Goal: Transaction & Acquisition: Purchase product/service

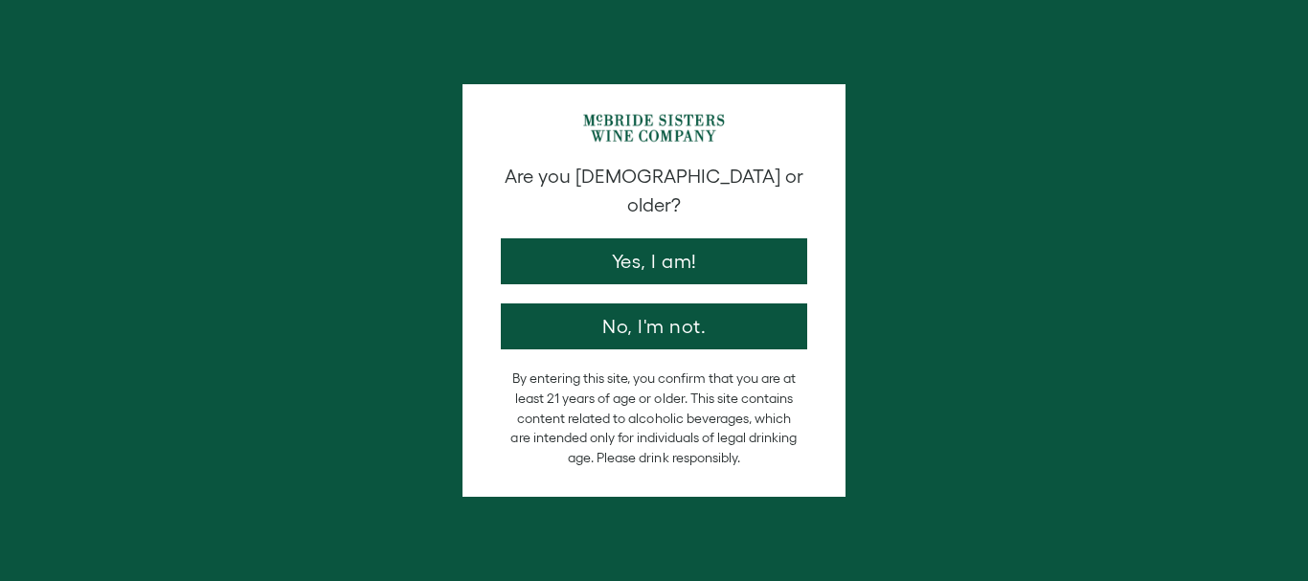
click at [648, 238] on button "Yes, I am!" at bounding box center [654, 261] width 306 height 46
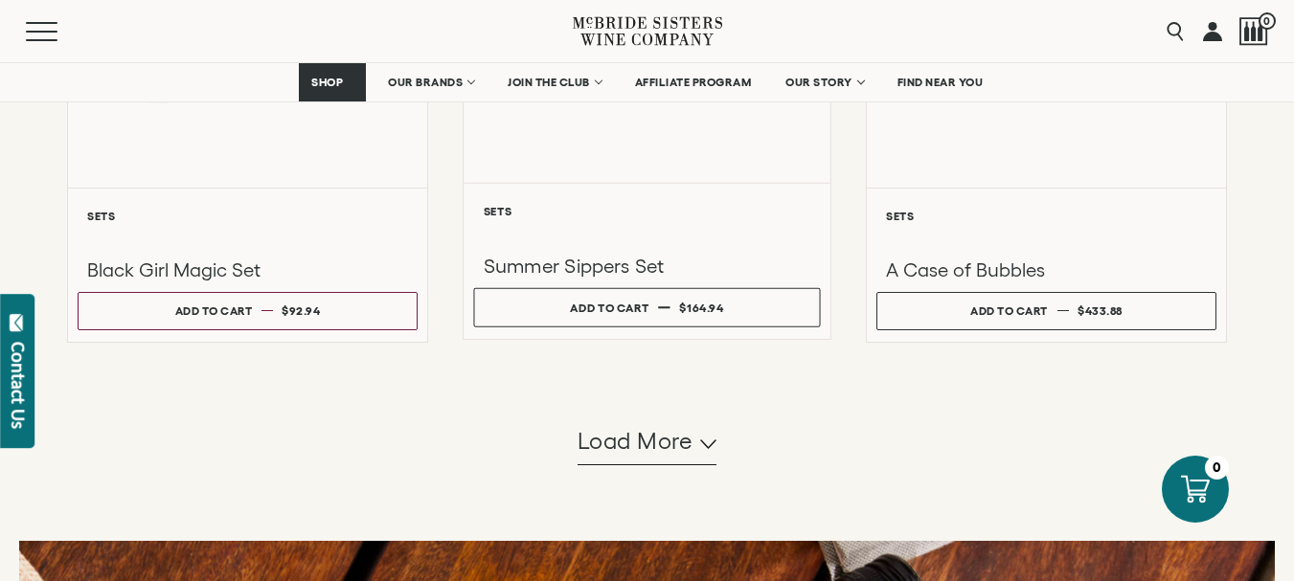
scroll to position [2107, 0]
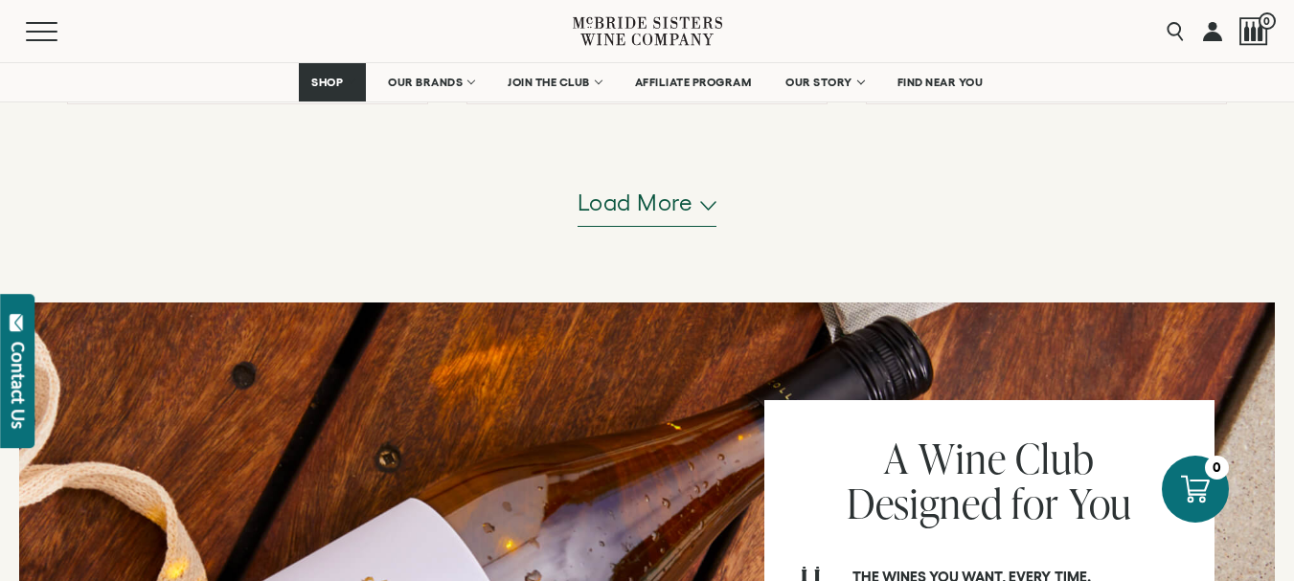
click at [642, 202] on span "Load more" at bounding box center [635, 203] width 116 height 33
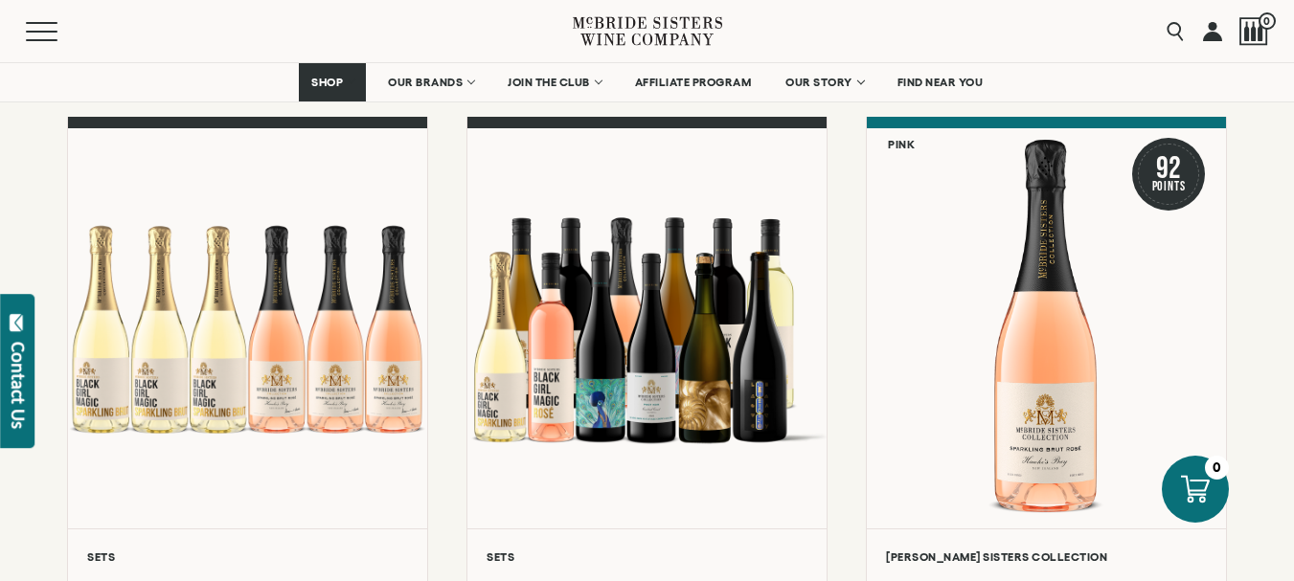
scroll to position [196, 0]
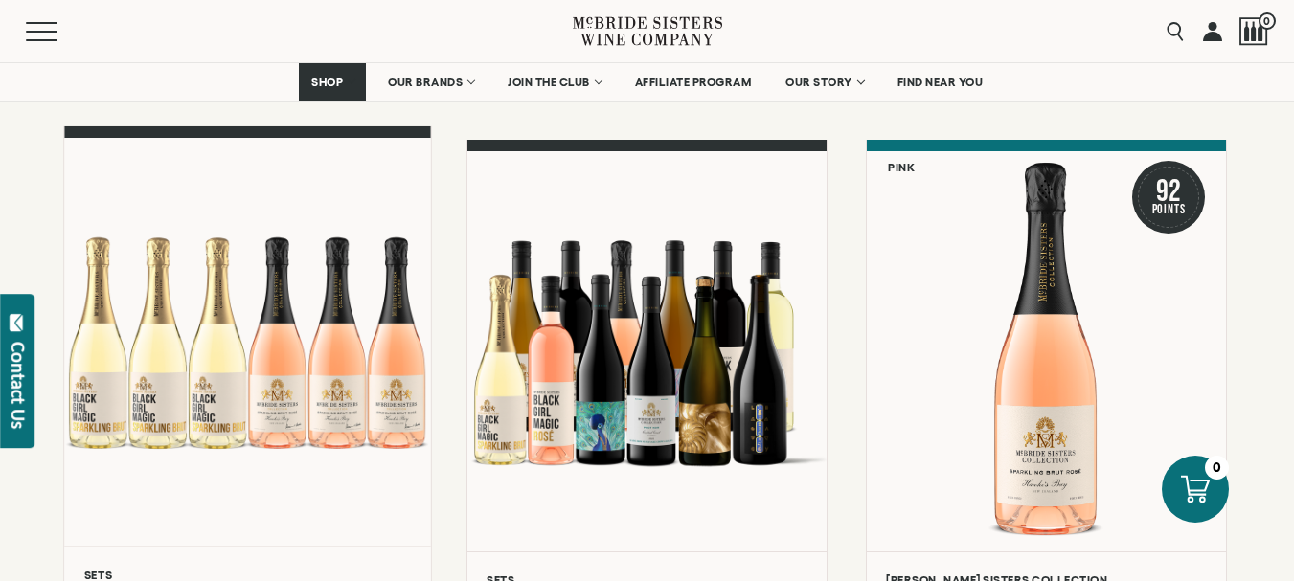
click at [325, 398] on div at bounding box center [247, 342] width 367 height 408
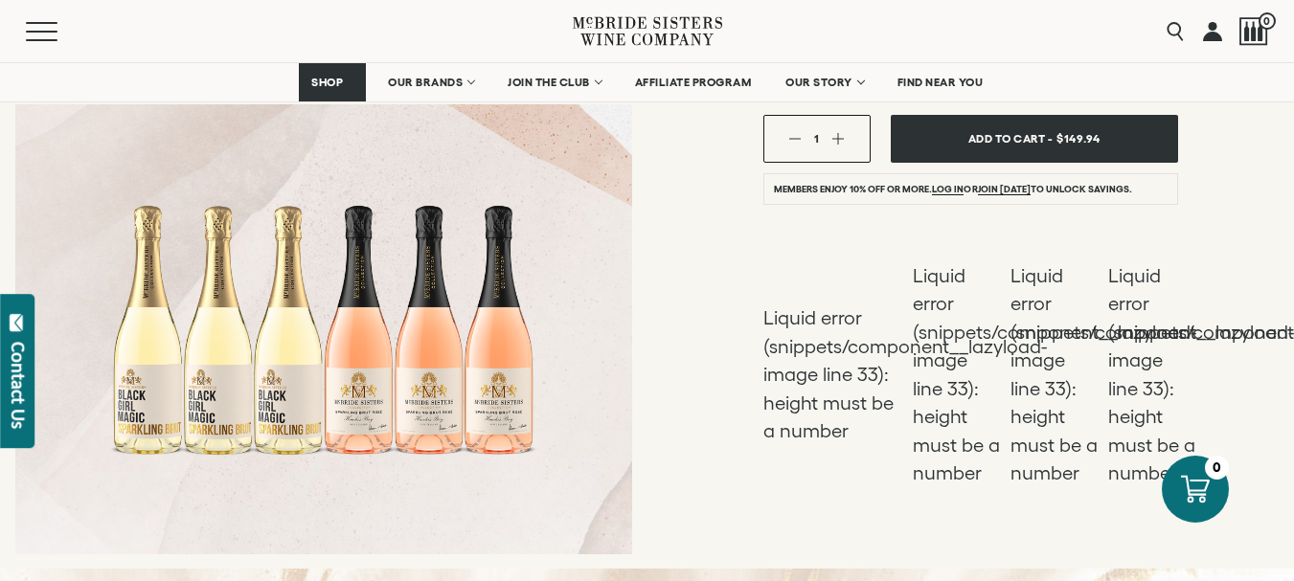
scroll to position [503, 0]
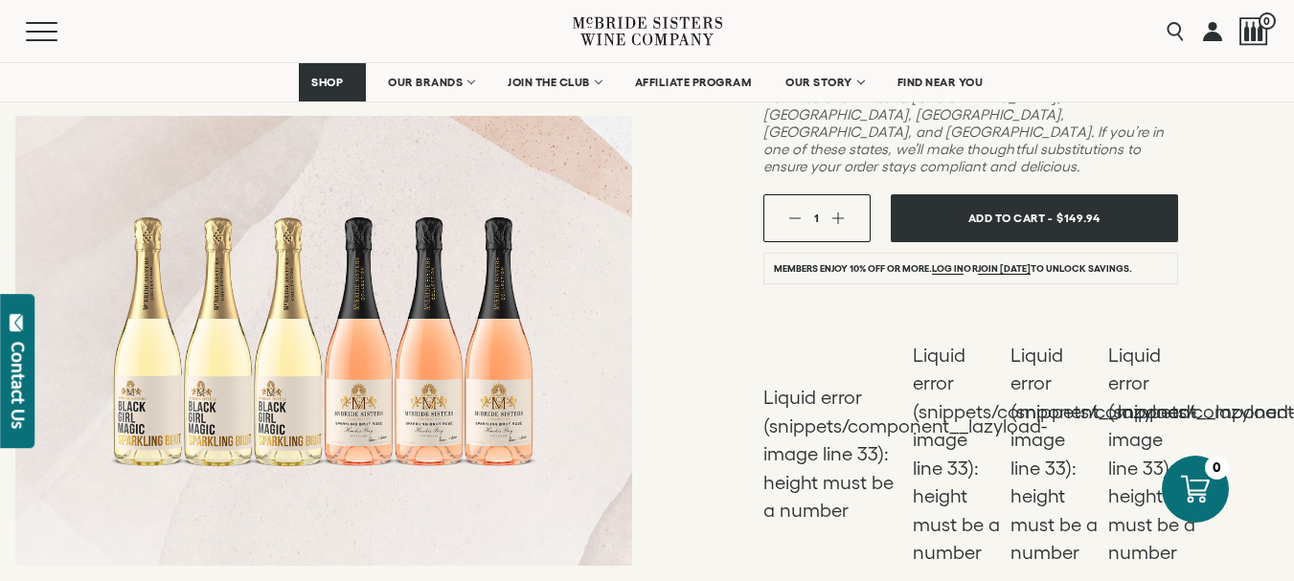
drag, startPoint x: 290, startPoint y: 377, endPoint x: 234, endPoint y: 232, distance: 156.1
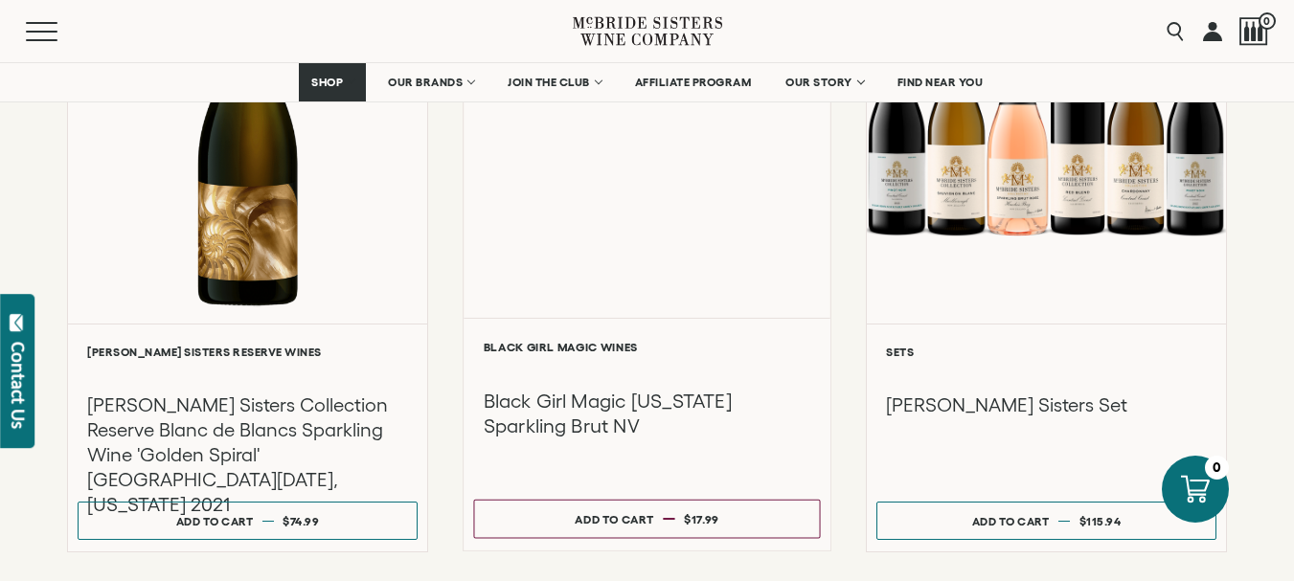
scroll to position [1058, 0]
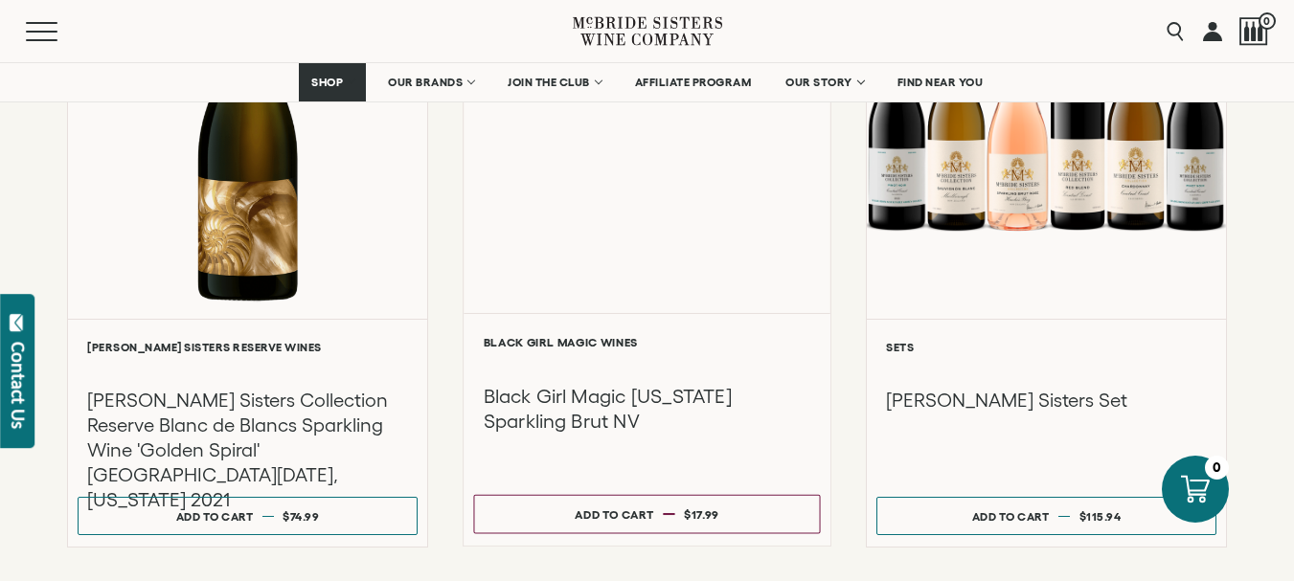
click at [653, 217] on div "Liquid error (snippets/component__lazyload-image line 33): height must be a num…" at bounding box center [646, 109] width 367 height 408
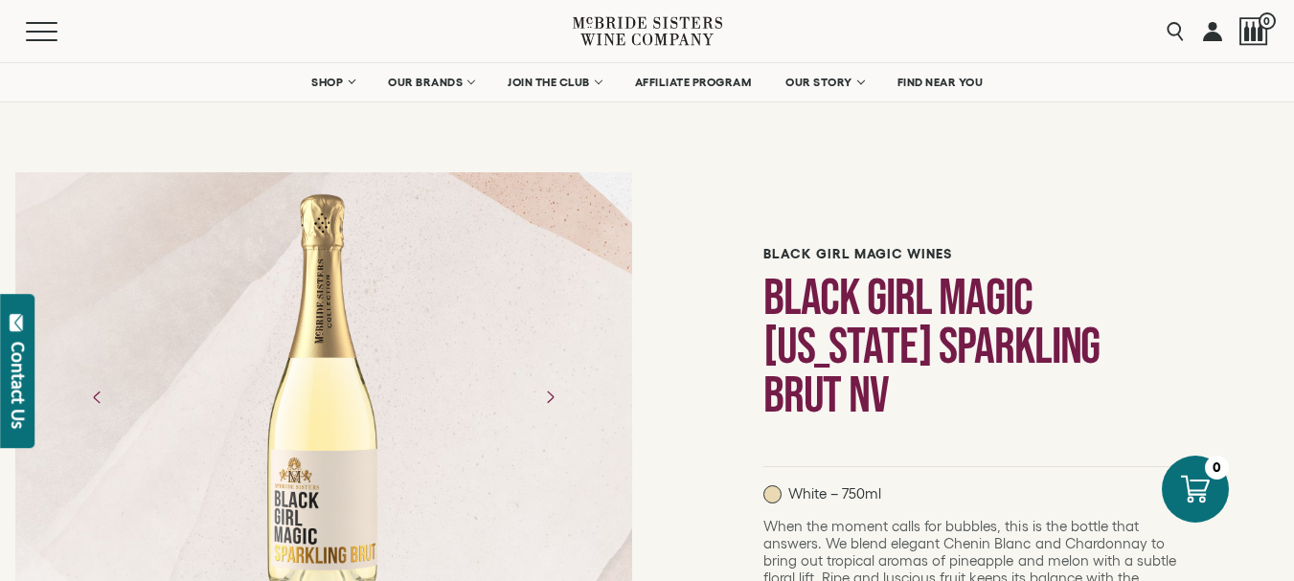
drag, startPoint x: 332, startPoint y: 405, endPoint x: 352, endPoint y: 480, distance: 77.3
